Goal: Find specific page/section: Locate a particular part of the current website

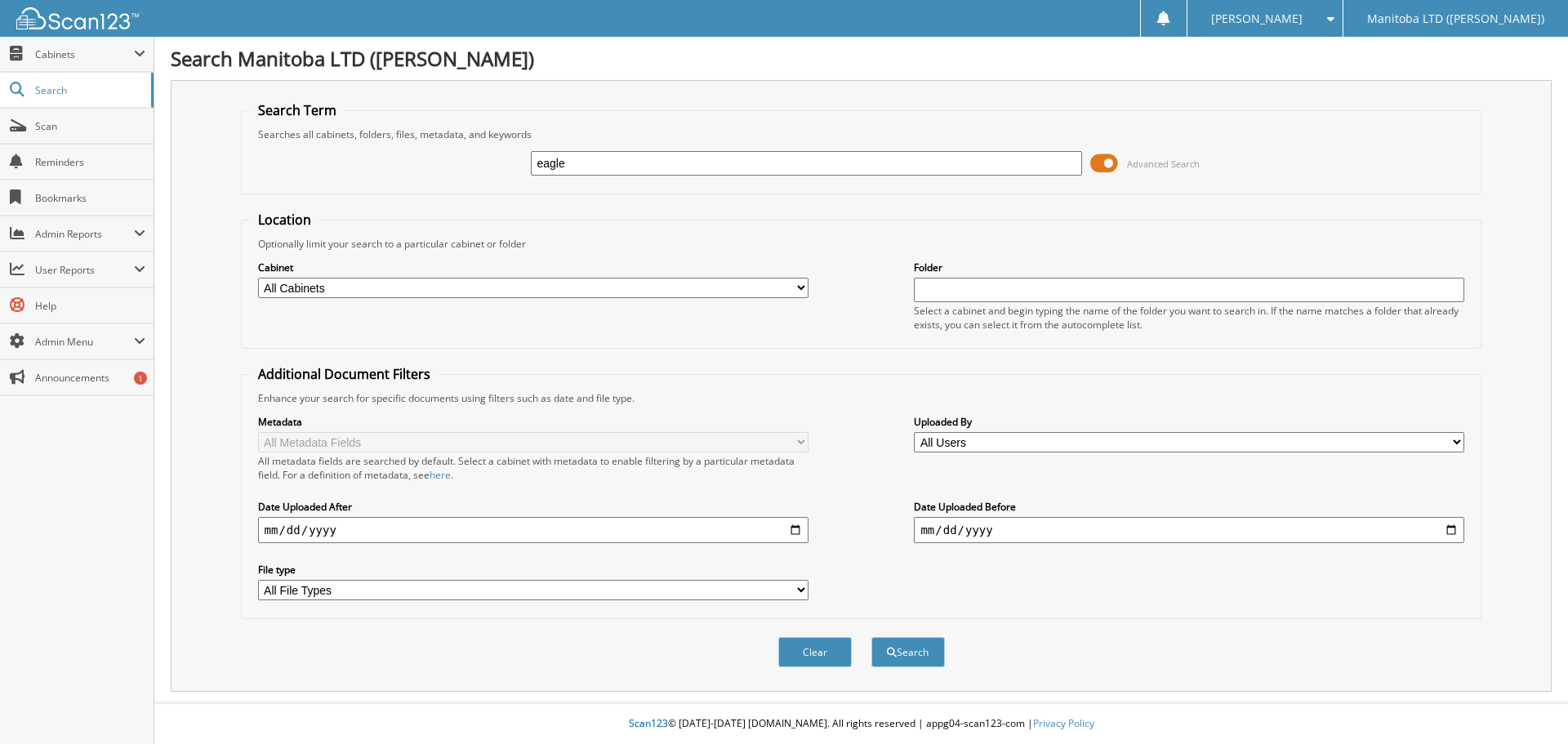
type input "eagle"
click at [872, 636] on button "Search" at bounding box center [908, 651] width 74 height 30
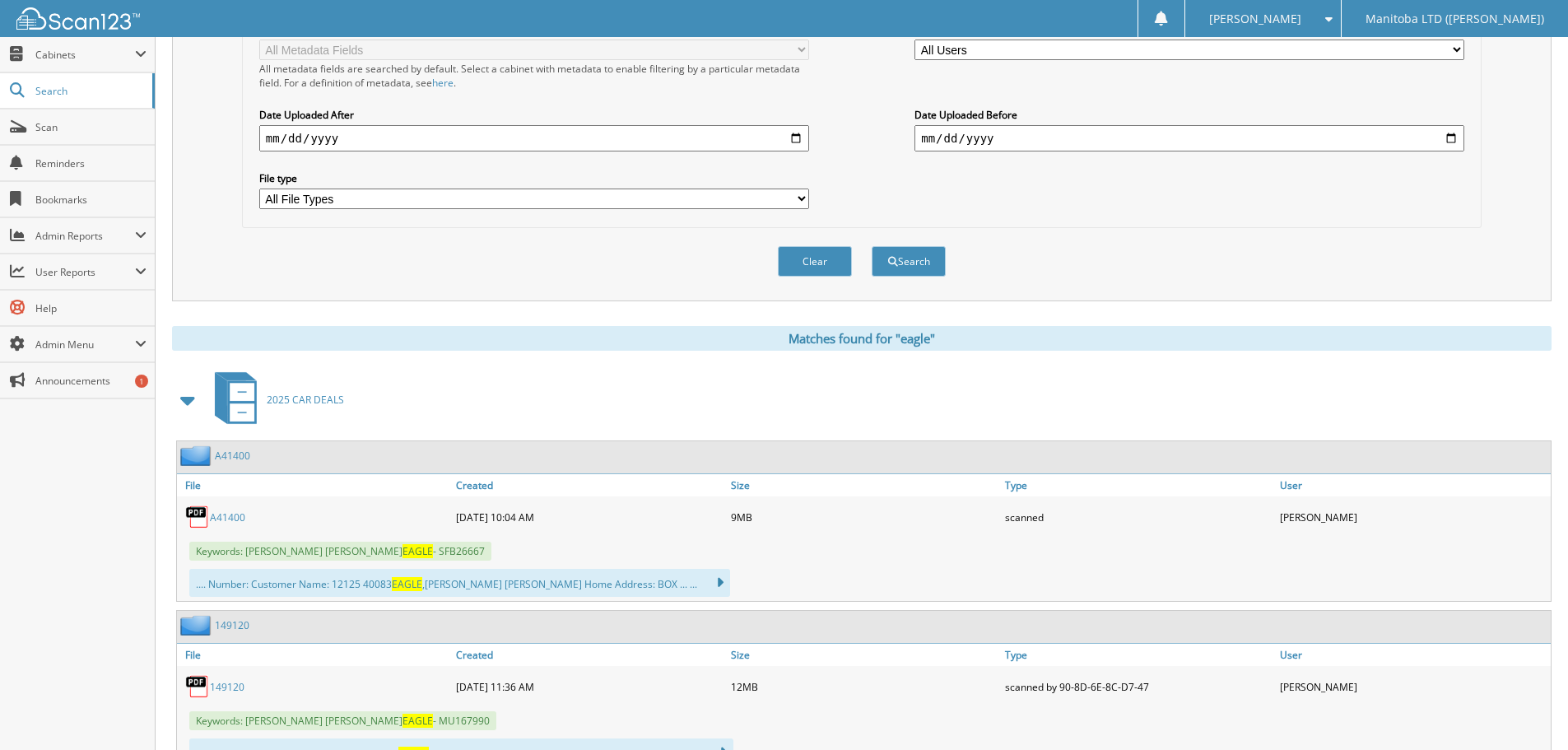
scroll to position [412, 0]
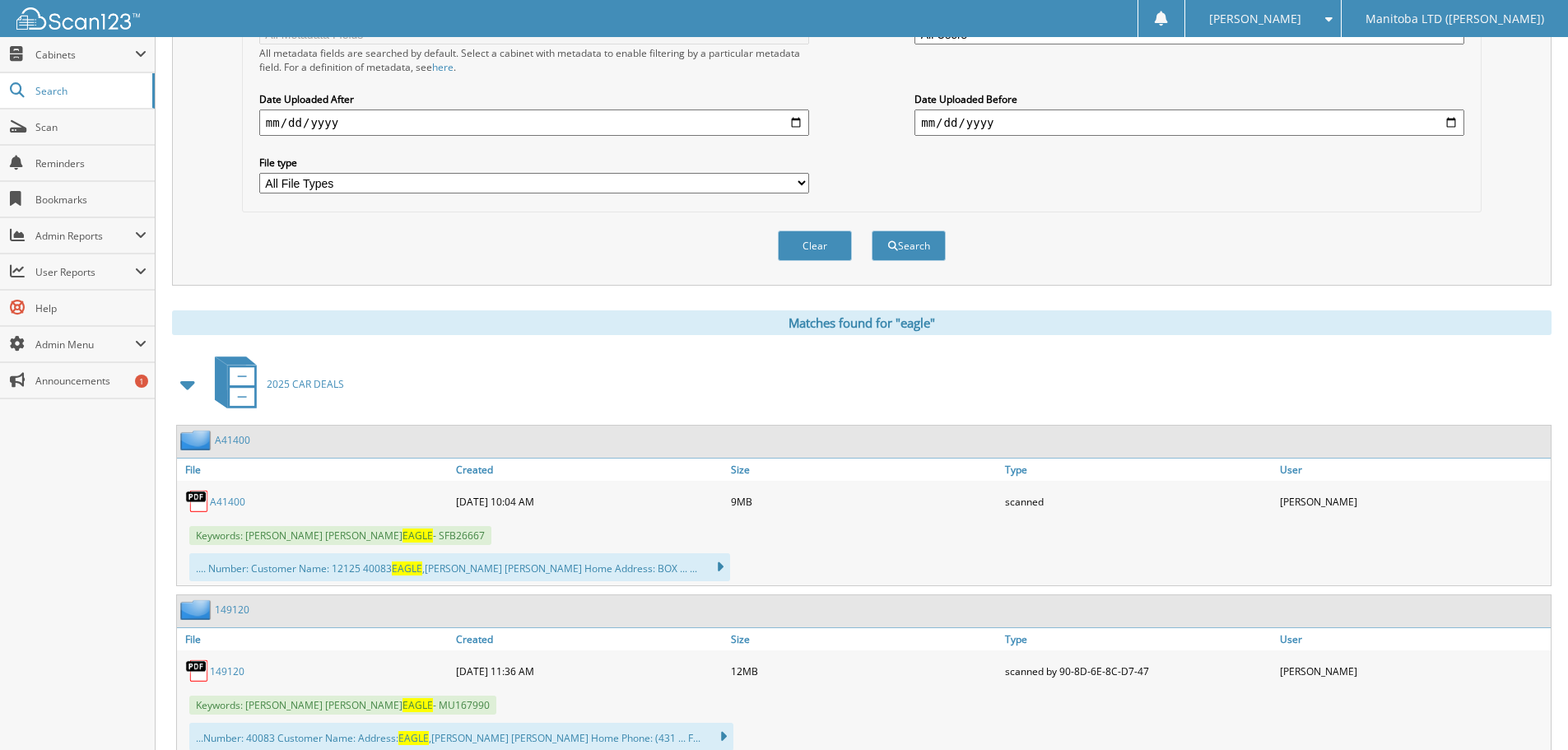
click at [240, 501] on link "A41400" at bounding box center [227, 502] width 35 height 14
